Goal: Task Accomplishment & Management: Complete application form

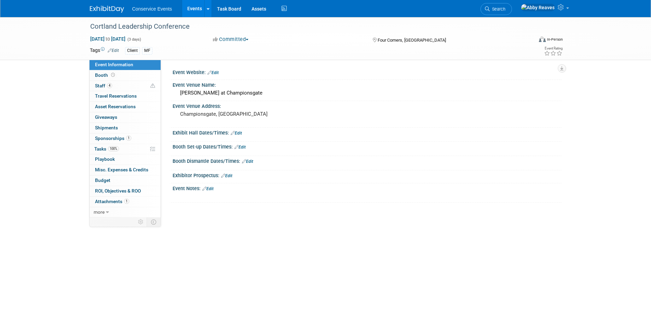
click at [199, 10] on link "Events" at bounding box center [194, 8] width 25 height 17
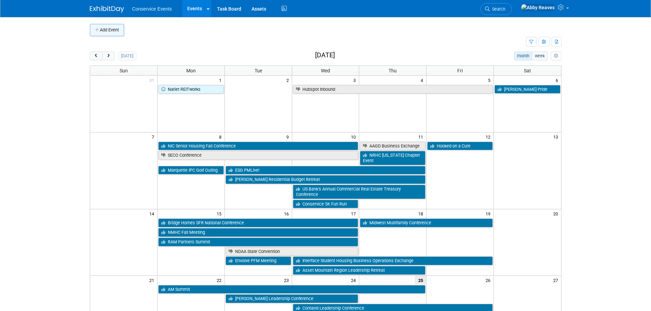
click at [109, 32] on button "Add Event" at bounding box center [107, 30] width 34 height 12
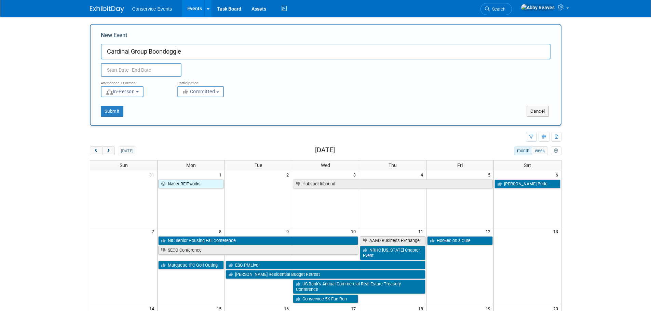
type input "Cardinal Group Boondoggle"
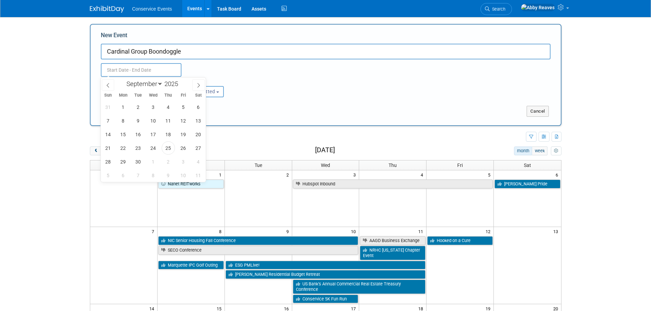
click at [172, 74] on input "text" at bounding box center [141, 70] width 81 height 14
click at [203, 87] on span at bounding box center [198, 85] width 12 height 12
select select "11"
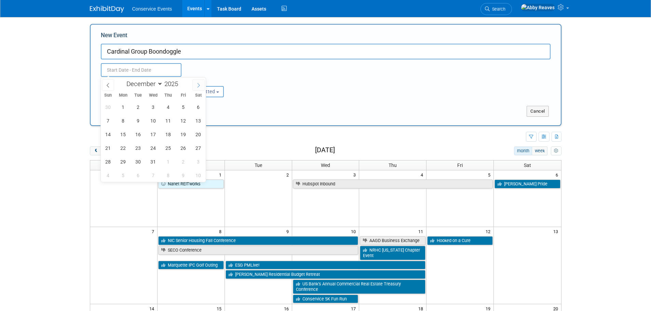
click at [203, 87] on span at bounding box center [198, 85] width 12 height 12
type input "2026"
select select "0"
click at [128, 162] on span "26" at bounding box center [122, 161] width 13 height 13
click at [169, 156] on span "29" at bounding box center [168, 161] width 13 height 13
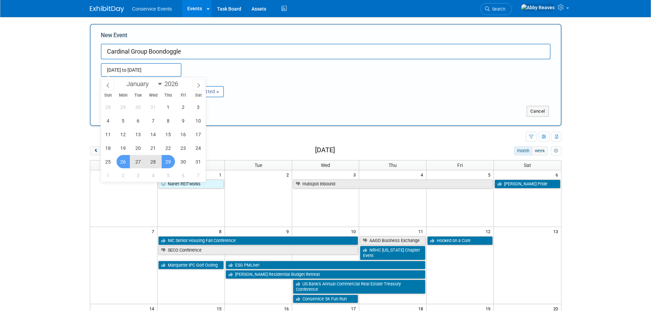
type input "[DATE] to [DATE]"
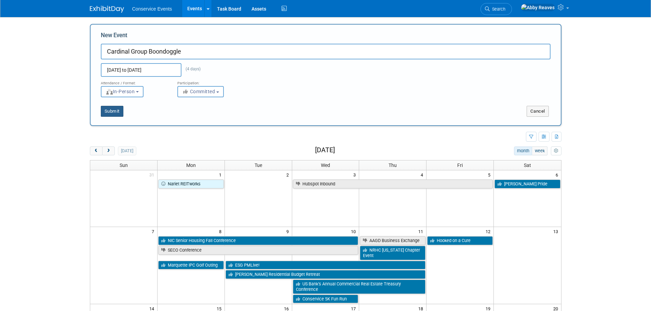
click at [119, 110] on button "Submit" at bounding box center [112, 111] width 23 height 11
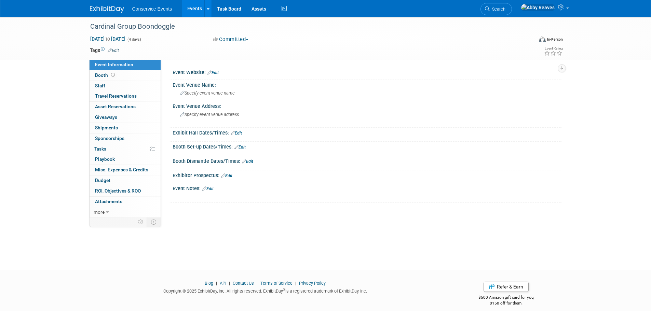
click at [115, 50] on link "Edit" at bounding box center [113, 50] width 11 height 5
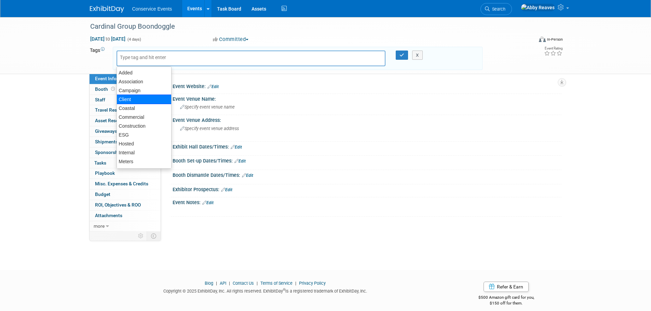
click at [144, 97] on div "Client" at bounding box center [143, 100] width 55 height 10
type input "Client"
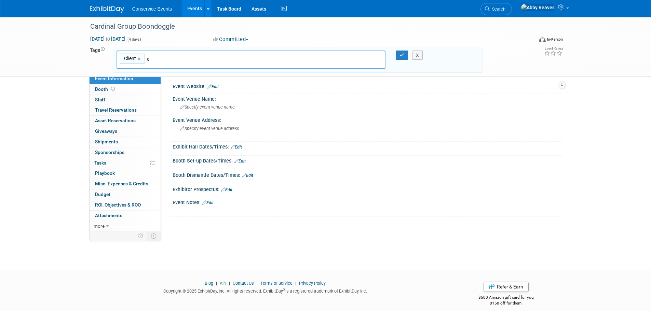
type input "sh"
click at [179, 75] on div "SH" at bounding box center [164, 76] width 96 height 10
type input "Client, SH"
click at [395, 55] on button "button" at bounding box center [401, 56] width 12 height 10
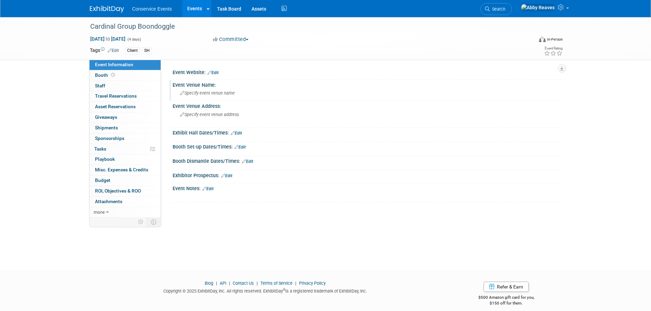
click at [208, 92] on span "Specify event venue name" at bounding box center [207, 93] width 55 height 5
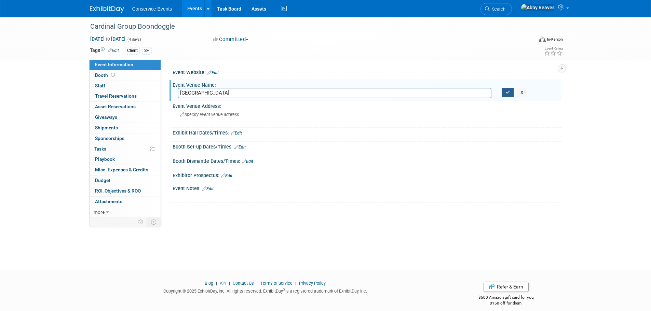
type input "[GEOGRAPHIC_DATA]"
click at [505, 90] on icon "button" at bounding box center [507, 92] width 5 height 4
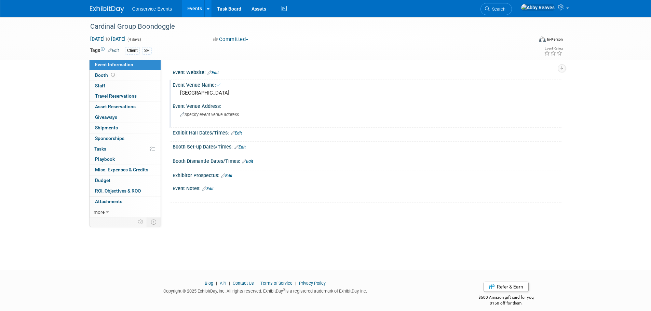
click at [333, 117] on div "Specify event venue address" at bounding box center [253, 117] width 162 height 16
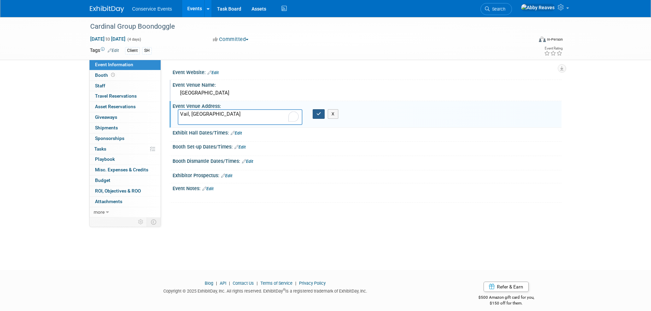
type textarea "Vail, [GEOGRAPHIC_DATA]"
click at [319, 115] on icon "button" at bounding box center [318, 114] width 5 height 4
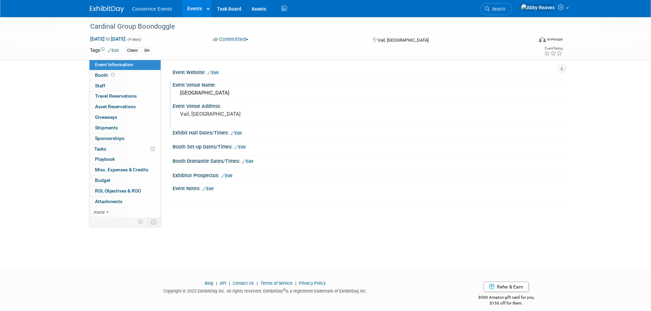
click at [190, 10] on link "Events" at bounding box center [194, 8] width 25 height 17
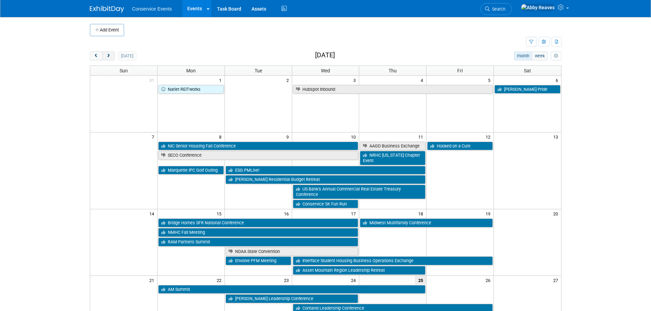
click at [111, 54] on button "next" at bounding box center [108, 56] width 13 height 9
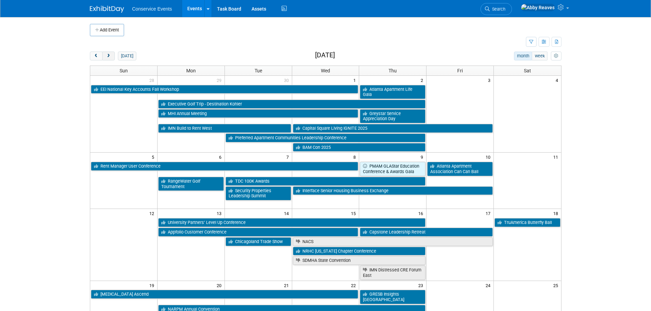
click at [111, 54] on button "next" at bounding box center [108, 56] width 13 height 9
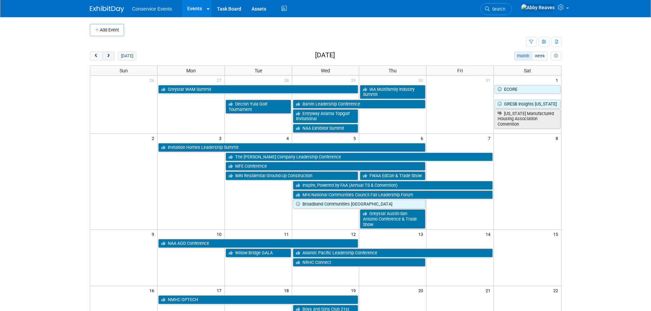
click at [111, 54] on button "next" at bounding box center [108, 56] width 13 height 9
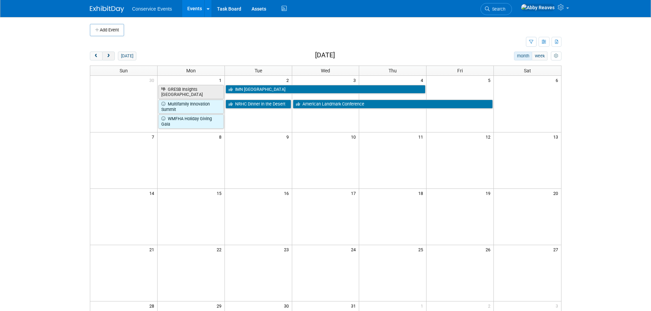
click at [111, 54] on button "next" at bounding box center [108, 56] width 13 height 9
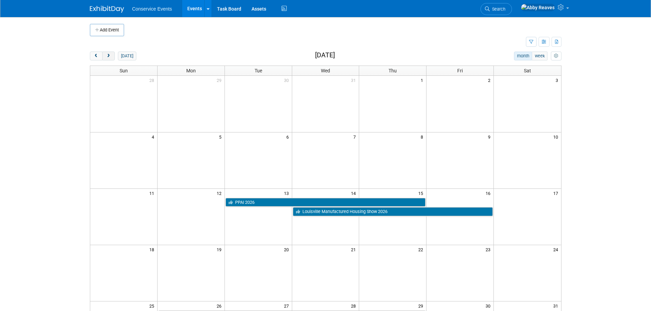
drag, startPoint x: 108, startPoint y: 54, endPoint x: 108, endPoint y: 58, distance: 4.8
click at [108, 53] on button "next" at bounding box center [108, 56] width 13 height 9
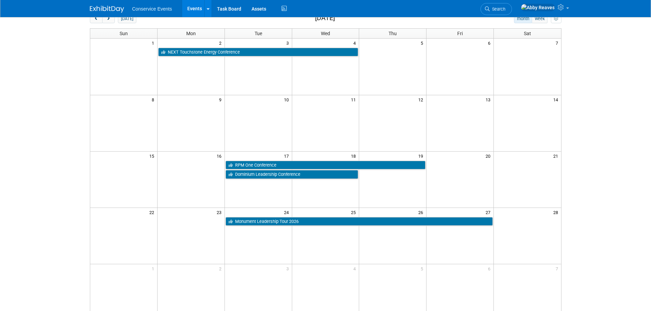
scroll to position [34, 0]
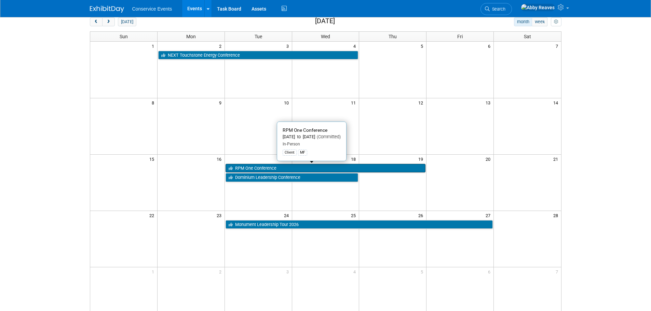
click at [411, 168] on link "RPM One Conference" at bounding box center [325, 168] width 200 height 9
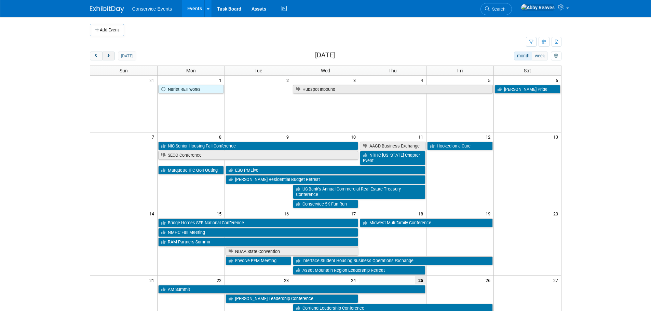
click at [113, 55] on button "next" at bounding box center [108, 56] width 13 height 9
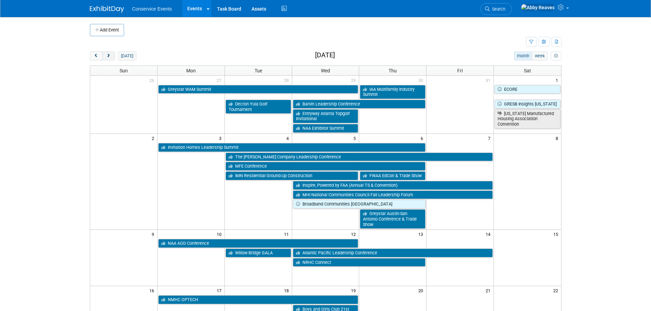
click at [113, 55] on button "next" at bounding box center [108, 56] width 13 height 9
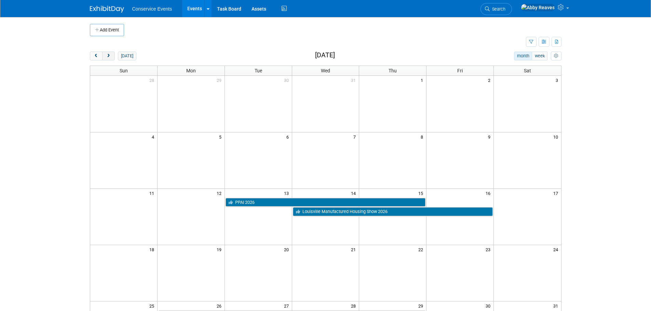
click at [113, 55] on button "next" at bounding box center [108, 56] width 13 height 9
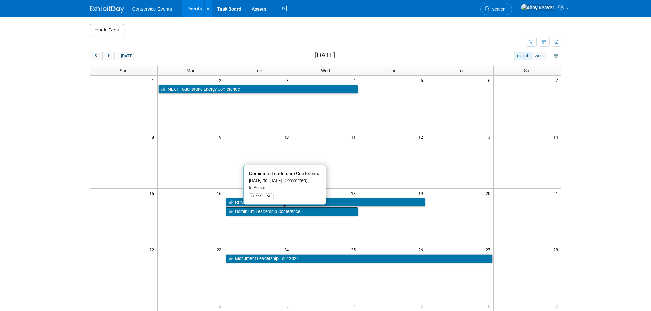
click at [285, 214] on link "Dominium Leadership Conference" at bounding box center [291, 211] width 133 height 9
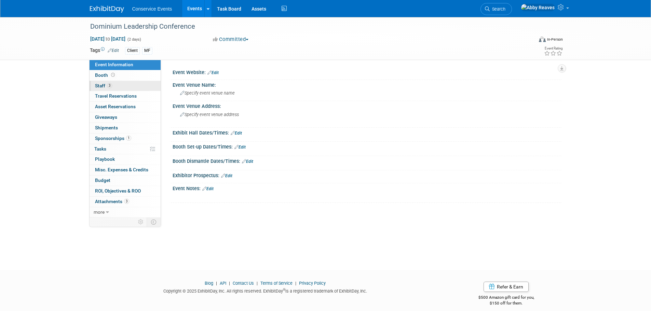
click at [133, 83] on link "3 Staff 3" at bounding box center [124, 86] width 71 height 10
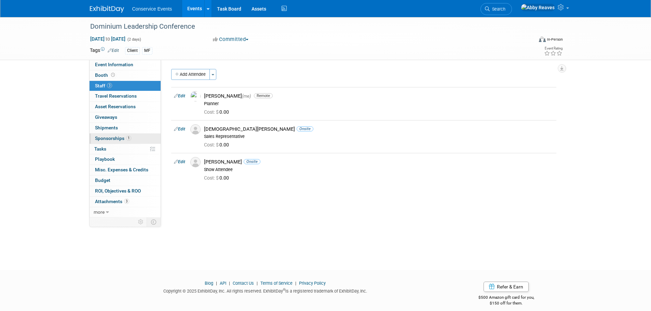
click at [152, 136] on link "1 Sponsorships 1" at bounding box center [124, 139] width 71 height 10
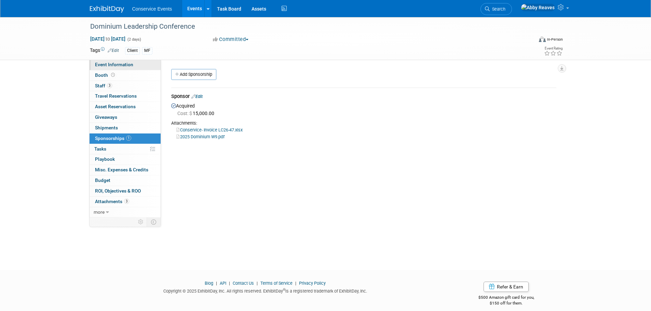
click at [149, 62] on link "Event Information" at bounding box center [124, 65] width 71 height 10
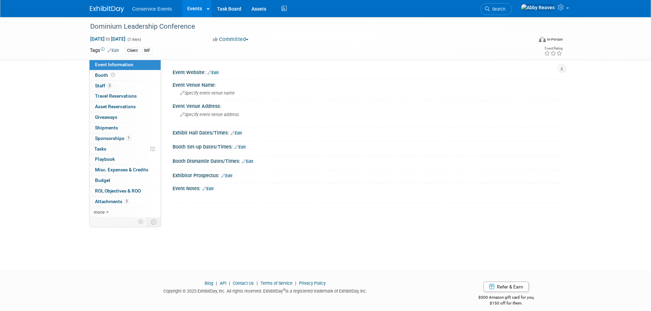
click at [190, 10] on link "Events" at bounding box center [194, 8] width 25 height 17
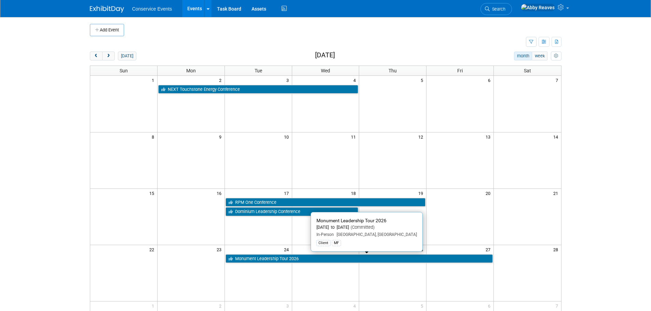
drag, startPoint x: 468, startPoint y: 259, endPoint x: 539, endPoint y: 238, distance: 74.4
click at [468, 259] on link "Monument Leadership Tour 2026" at bounding box center [358, 258] width 267 height 9
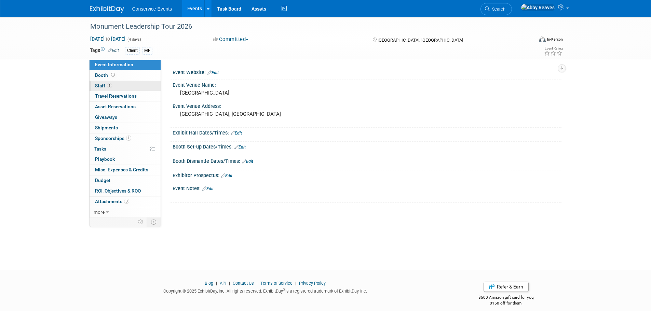
click at [118, 85] on link "1 Staff 1" at bounding box center [124, 86] width 71 height 10
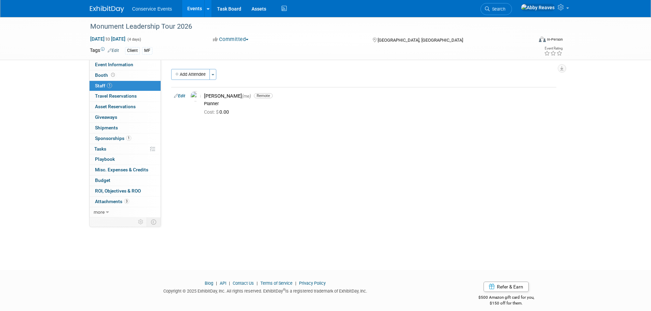
click at [186, 14] on link "Events" at bounding box center [194, 8] width 25 height 17
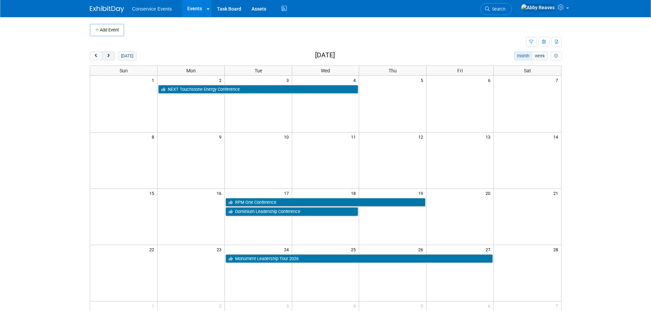
click at [107, 55] on span "next" at bounding box center [108, 56] width 5 height 4
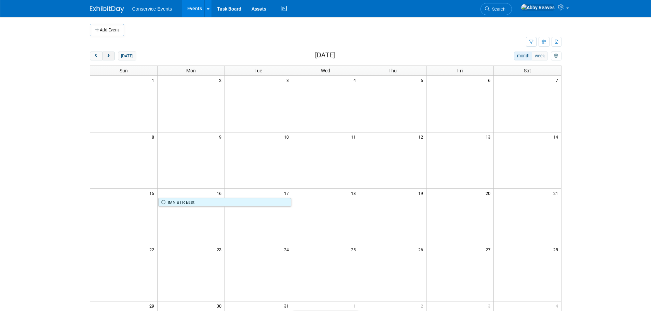
click at [111, 55] on button "next" at bounding box center [108, 56] width 13 height 9
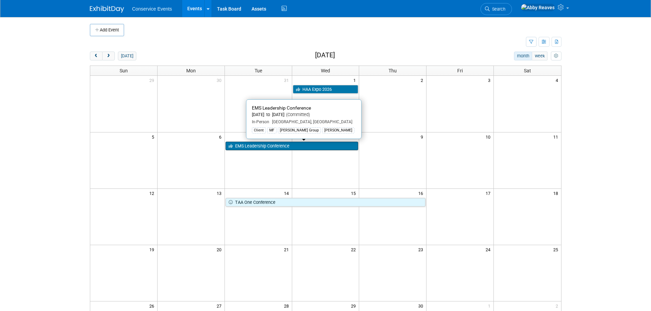
click at [308, 144] on link "EMS Leadership Conference" at bounding box center [291, 146] width 133 height 9
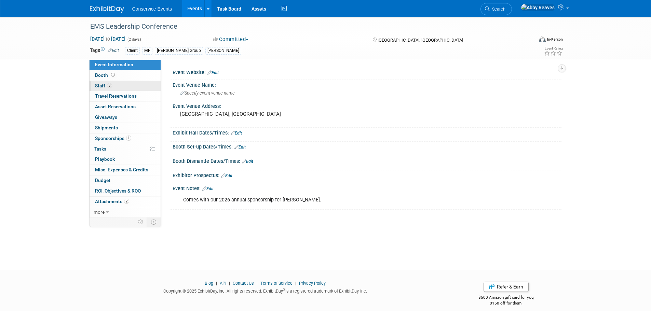
click at [149, 83] on link "3 Staff 3" at bounding box center [124, 86] width 71 height 10
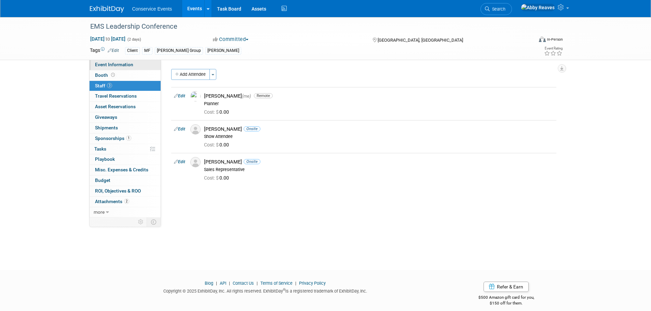
click at [135, 69] on link "Event Information" at bounding box center [124, 65] width 71 height 10
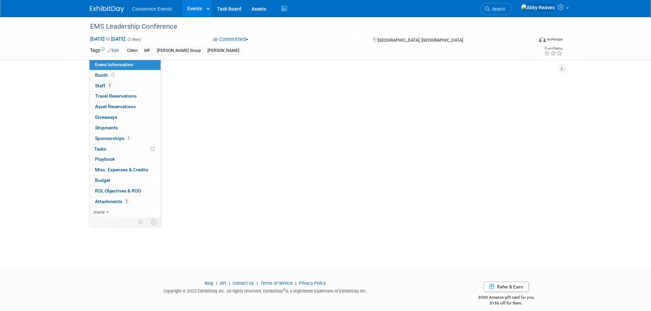
click at [135, 69] on link "Event Information" at bounding box center [124, 65] width 71 height 10
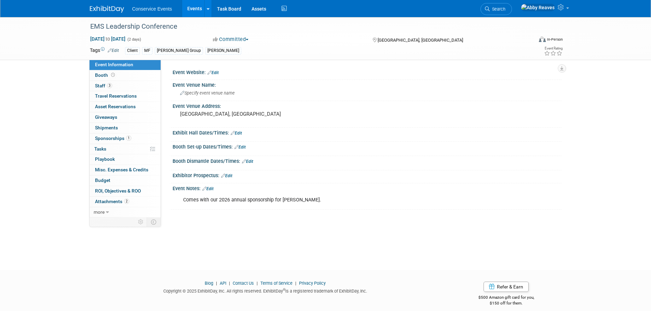
click at [195, 12] on link "Events" at bounding box center [194, 8] width 25 height 17
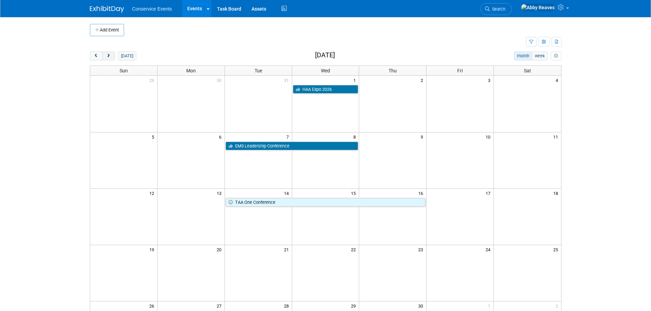
click at [108, 54] on span "next" at bounding box center [108, 56] width 5 height 4
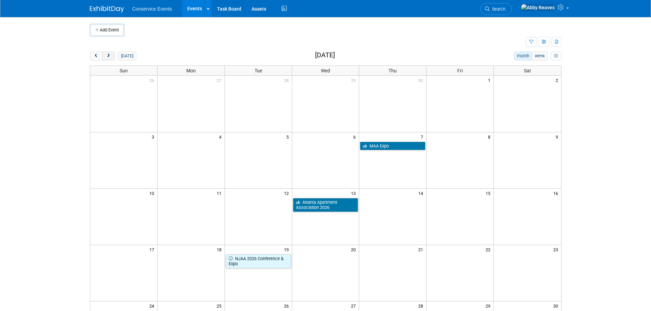
click at [114, 54] on button "next" at bounding box center [108, 56] width 13 height 9
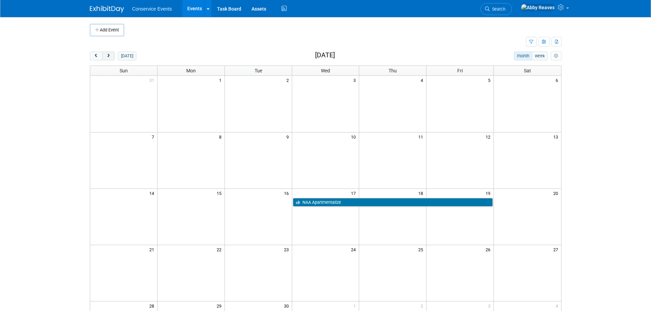
click at [108, 56] on span "next" at bounding box center [108, 56] width 5 height 4
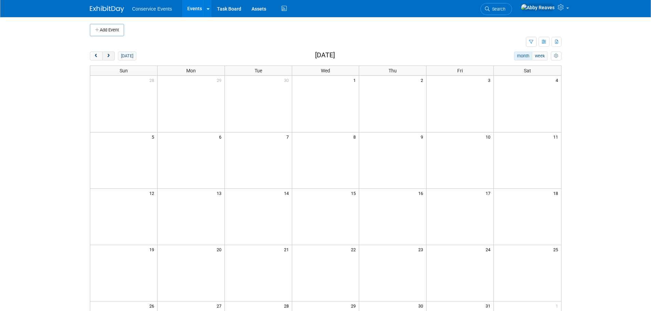
click at [111, 56] on button "next" at bounding box center [108, 56] width 13 height 9
click at [107, 55] on span "next" at bounding box center [108, 56] width 5 height 4
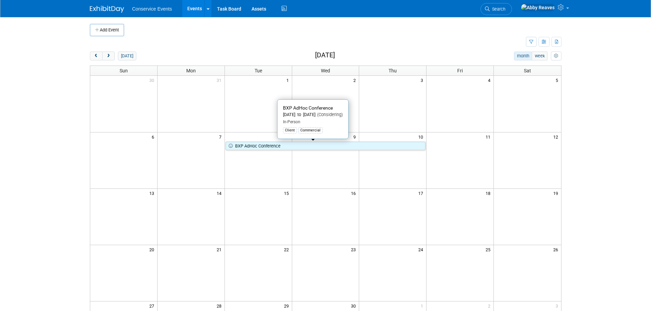
click at [241, 146] on link "BXP AdHoc Conference" at bounding box center [325, 146] width 200 height 9
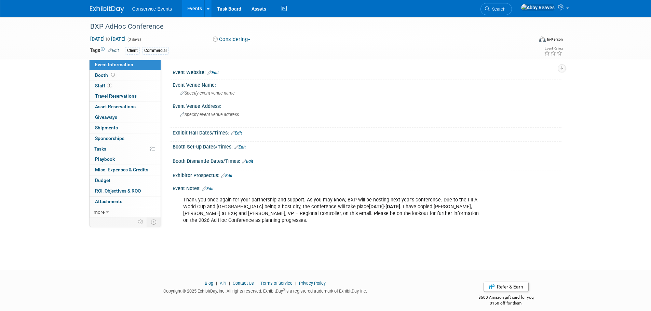
drag, startPoint x: 187, startPoint y: 13, endPoint x: 187, endPoint y: 17, distance: 4.4
click at [187, 13] on link "Events" at bounding box center [194, 8] width 25 height 17
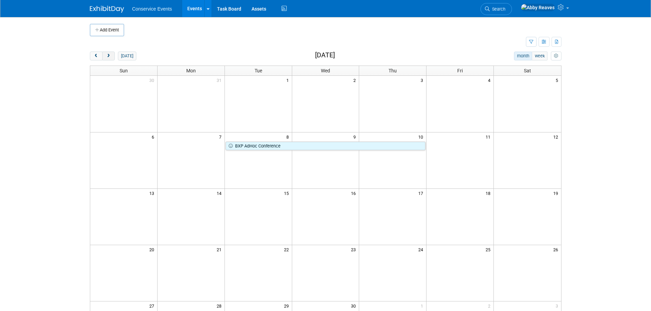
click at [109, 59] on button "next" at bounding box center [108, 56] width 13 height 9
click at [110, 57] on span "next" at bounding box center [108, 56] width 5 height 4
click at [113, 54] on button "next" at bounding box center [108, 56] width 13 height 9
click at [127, 56] on button "[DATE]" at bounding box center [127, 56] width 18 height 9
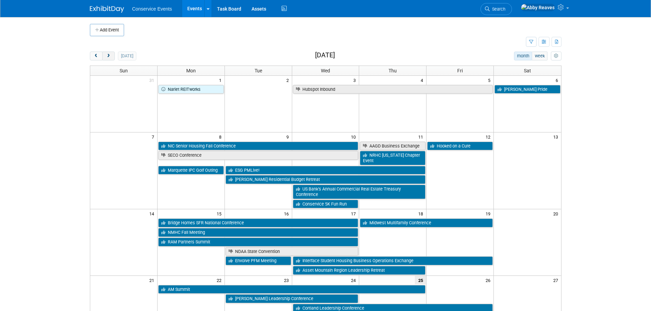
click at [109, 55] on span "next" at bounding box center [108, 56] width 5 height 4
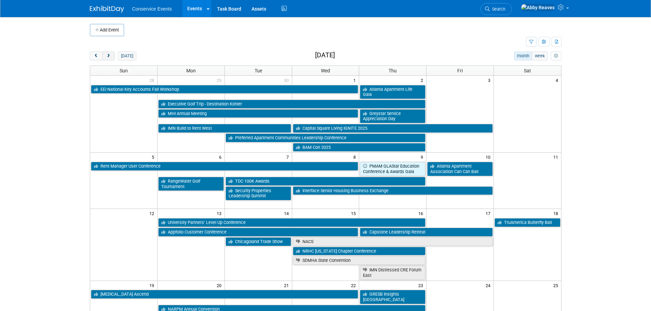
click at [109, 55] on span "next" at bounding box center [108, 56] width 5 height 4
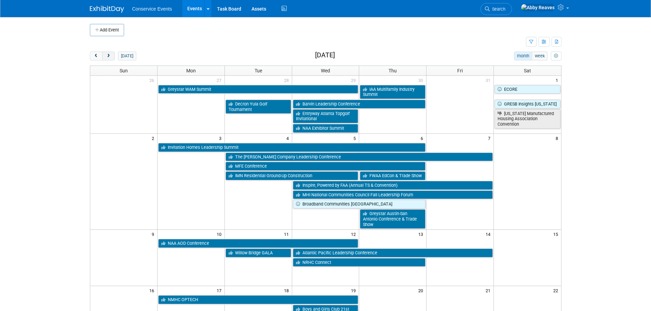
click at [109, 55] on span "next" at bounding box center [108, 56] width 5 height 4
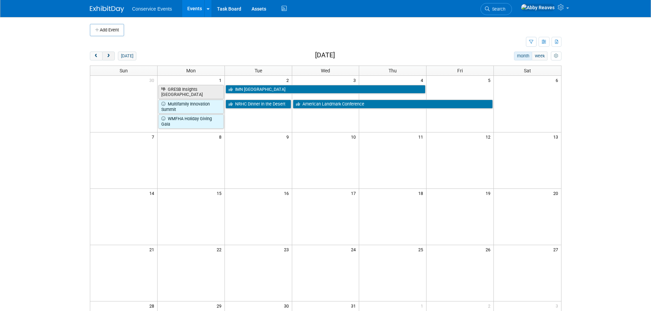
click at [109, 55] on span "next" at bounding box center [108, 56] width 5 height 4
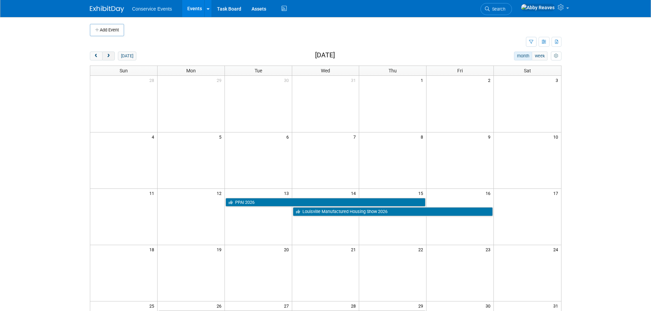
click at [109, 55] on span "next" at bounding box center [108, 56] width 5 height 4
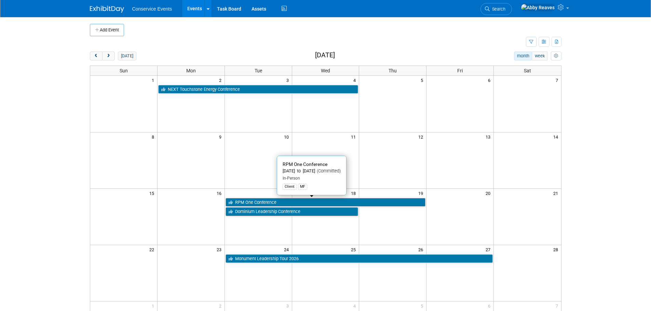
click at [273, 201] on link "RPM One Conference" at bounding box center [325, 202] width 200 height 9
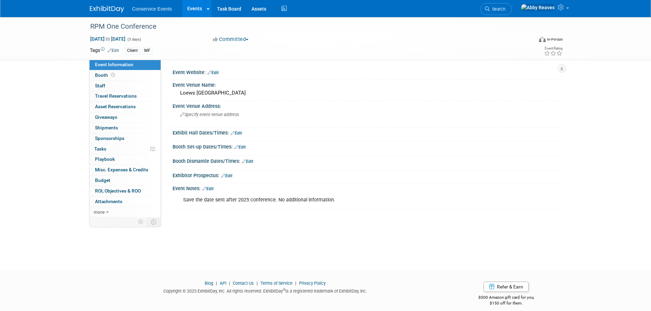
click at [186, 7] on link "Events" at bounding box center [194, 8] width 25 height 17
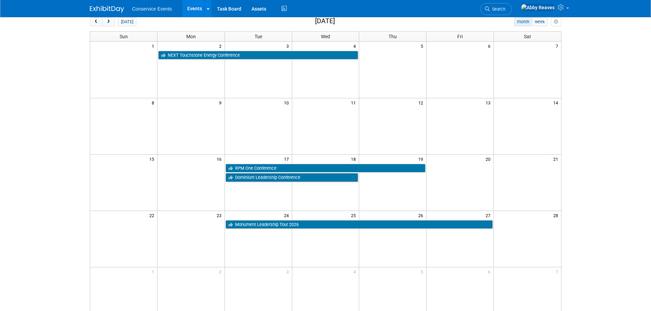
scroll to position [68, 0]
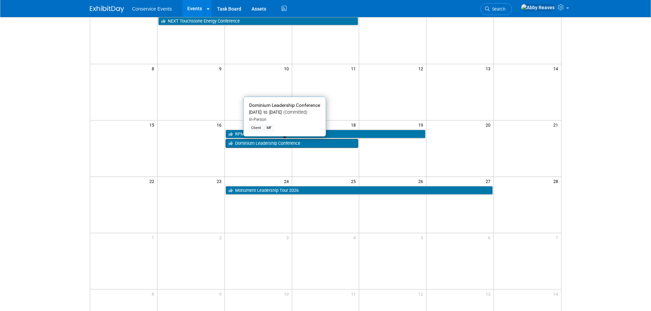
click at [252, 145] on link "Dominium Leadership Conference" at bounding box center [291, 143] width 133 height 9
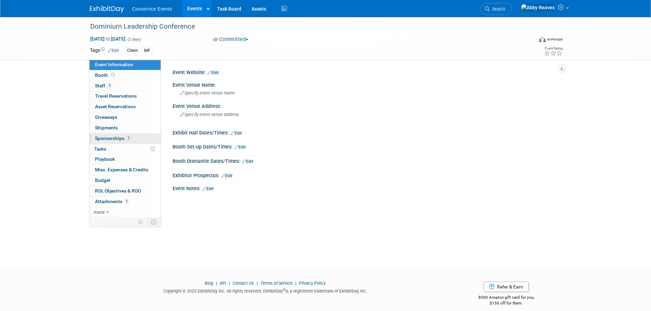
click at [124, 138] on span "Sponsorships 1" at bounding box center [113, 138] width 36 height 5
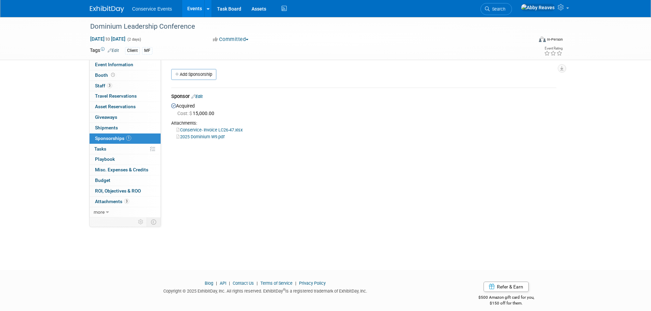
click at [194, 14] on link "Events" at bounding box center [194, 8] width 25 height 17
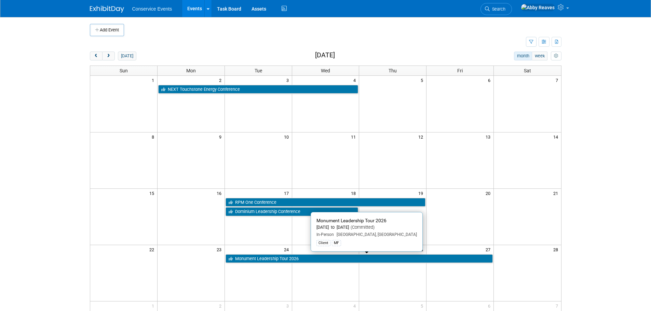
click at [251, 257] on link "Monument Leadership Tour 2026" at bounding box center [358, 258] width 267 height 9
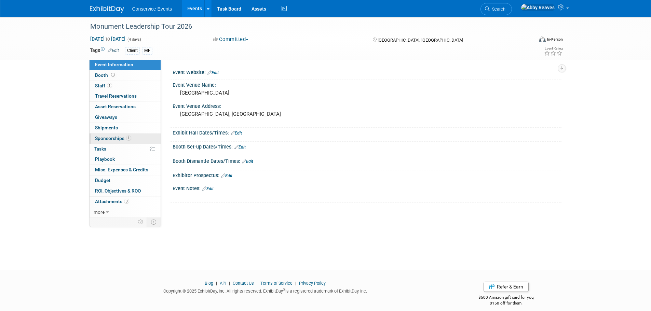
click at [133, 139] on link "1 Sponsorships 1" at bounding box center [124, 139] width 71 height 10
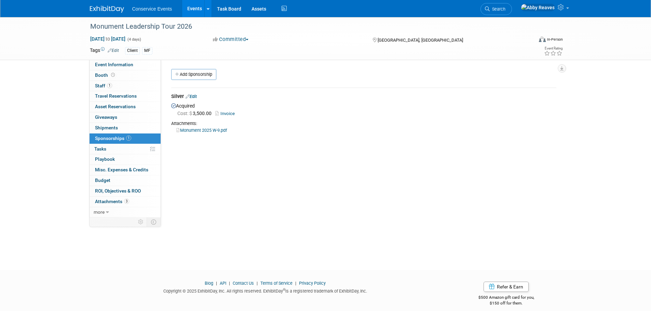
click at [199, 8] on link "Events" at bounding box center [194, 8] width 25 height 17
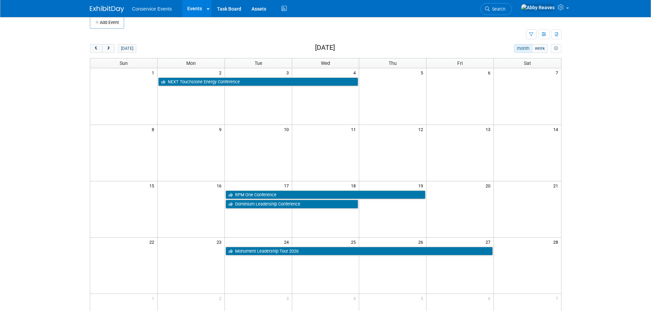
scroll to position [7, 0]
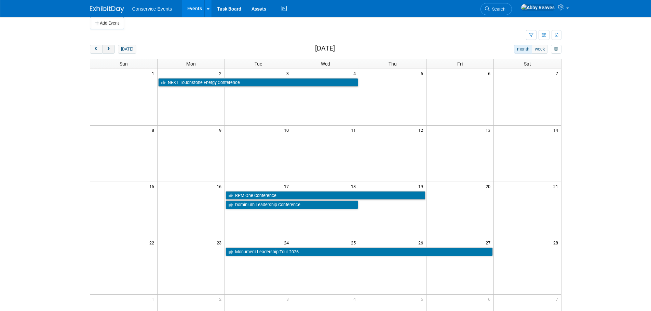
click at [110, 48] on span "next" at bounding box center [108, 49] width 5 height 4
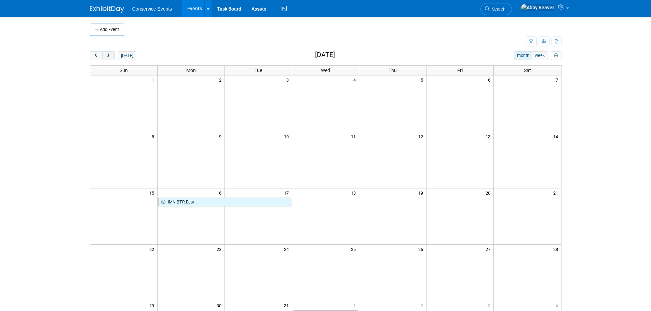
scroll to position [0, 0]
click at [112, 58] on button "next" at bounding box center [108, 56] width 13 height 9
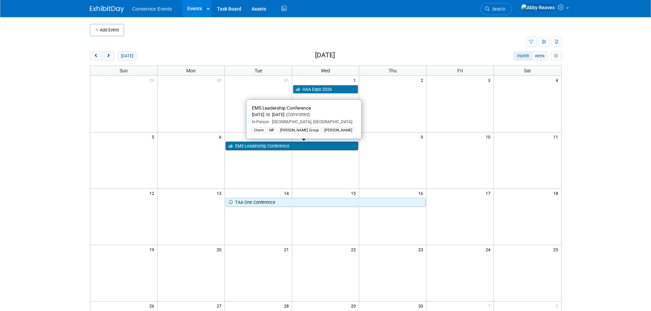
click at [263, 145] on link "EMS Leadership Conference" at bounding box center [291, 146] width 133 height 9
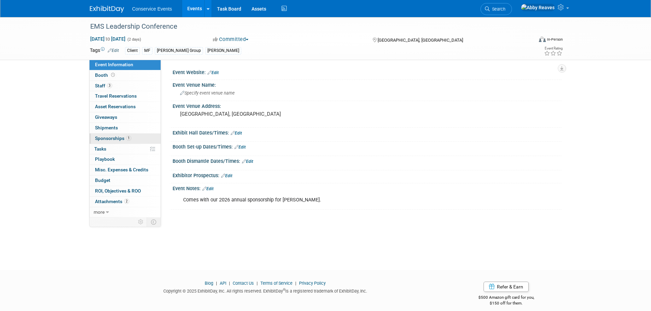
click at [147, 141] on link "1 Sponsorships 1" at bounding box center [124, 139] width 71 height 10
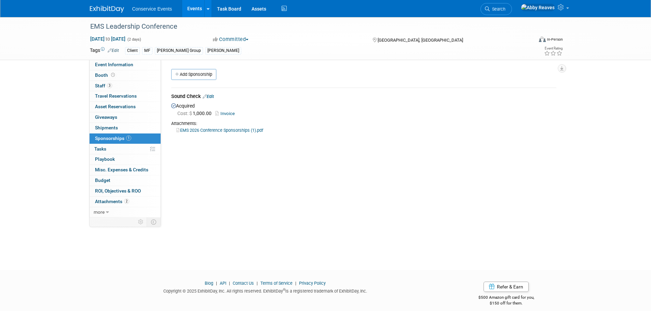
click at [195, 5] on link "Events" at bounding box center [194, 8] width 25 height 17
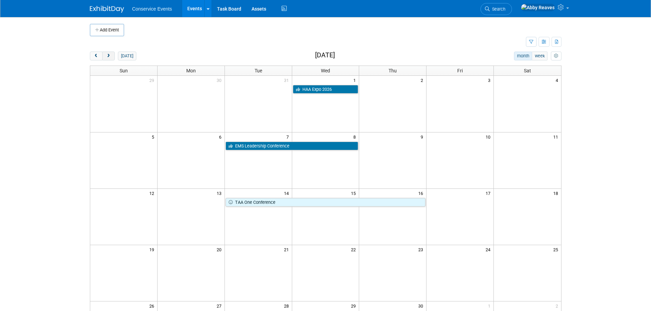
click at [108, 56] on span "next" at bounding box center [108, 56] width 5 height 4
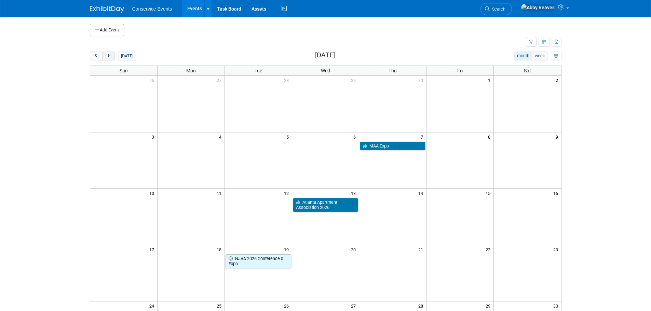
click at [113, 56] on button "next" at bounding box center [108, 56] width 13 height 9
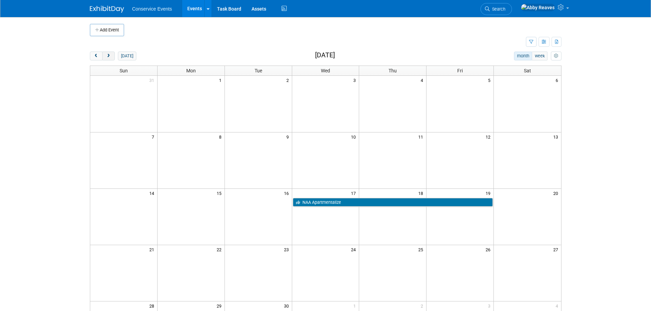
click at [111, 55] on button "next" at bounding box center [108, 56] width 13 height 9
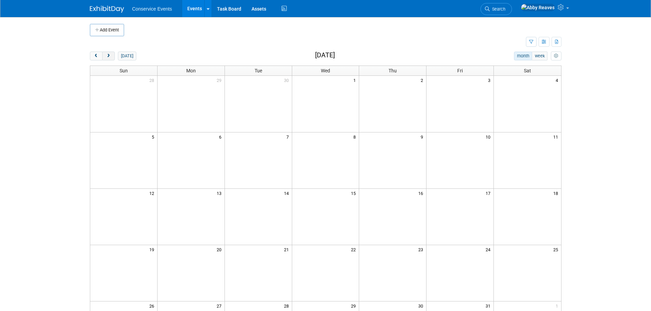
click at [112, 53] on button "next" at bounding box center [108, 56] width 13 height 9
click at [109, 55] on span "next" at bounding box center [108, 56] width 5 height 4
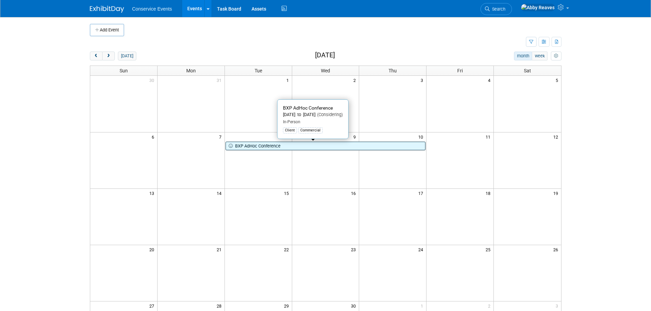
click at [264, 145] on link "BXP AdHoc Conference" at bounding box center [325, 146] width 200 height 9
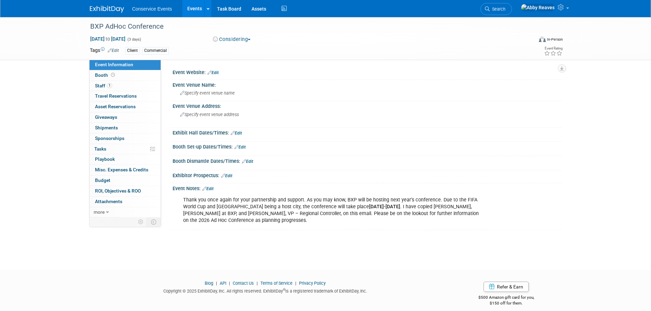
click at [194, 11] on link "Events" at bounding box center [194, 8] width 25 height 17
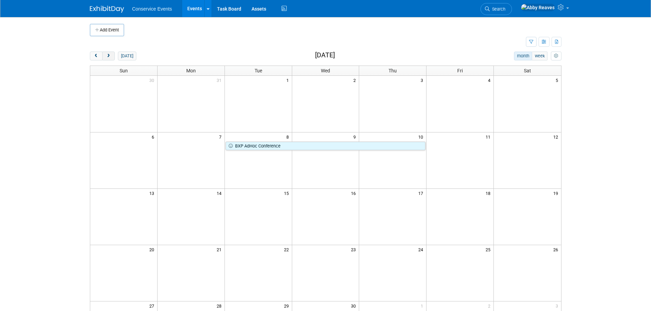
click at [110, 53] on button "next" at bounding box center [108, 56] width 13 height 9
click at [127, 53] on button "[DATE]" at bounding box center [127, 56] width 18 height 9
